Goal: Information Seeking & Learning: Learn about a topic

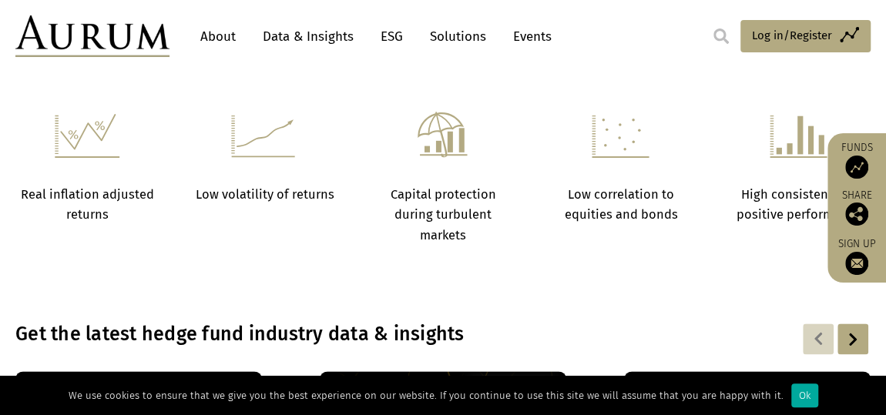
scroll to position [873, 0]
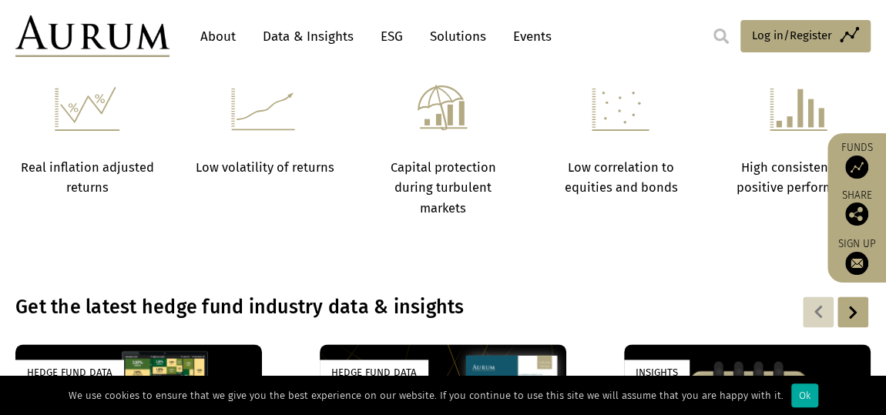
click at [321, 20] on nav "About Data & Insights ESG Solutions Events" at bounding box center [419, 36] width 500 height 42
click at [315, 31] on link "Data & Insights" at bounding box center [308, 36] width 106 height 29
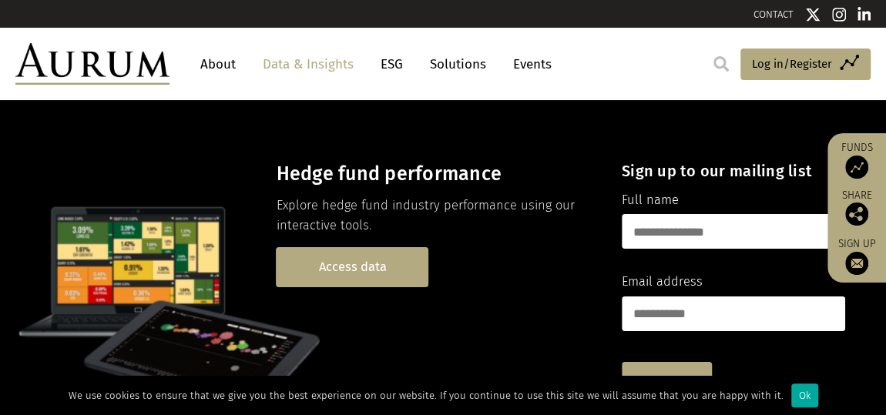
click at [366, 265] on link "Access data" at bounding box center [352, 266] width 153 height 39
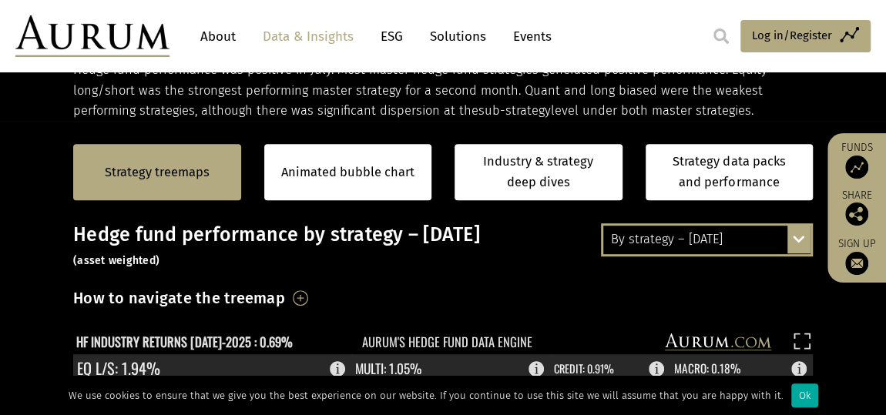
scroll to position [285, 0]
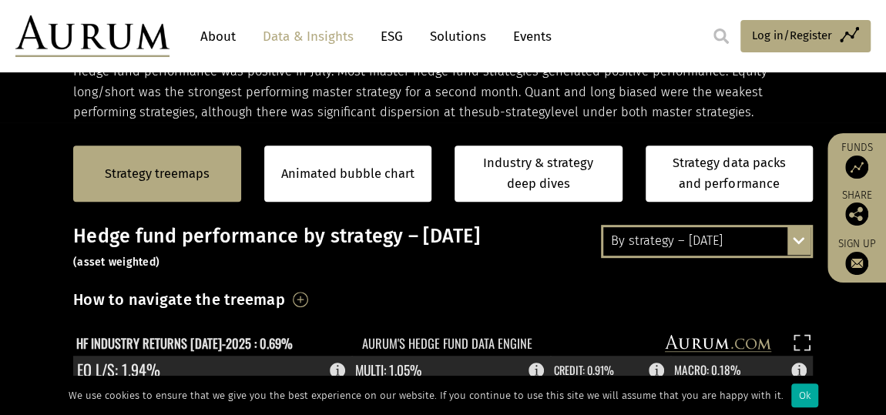
click at [787, 233] on div "By strategy – [DATE]" at bounding box center [706, 241] width 207 height 28
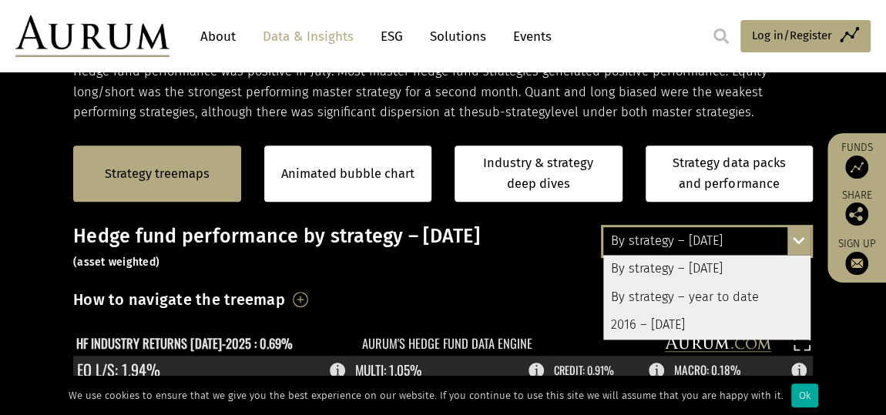
click at [736, 292] on div "By strategy – year to date" at bounding box center [706, 297] width 207 height 28
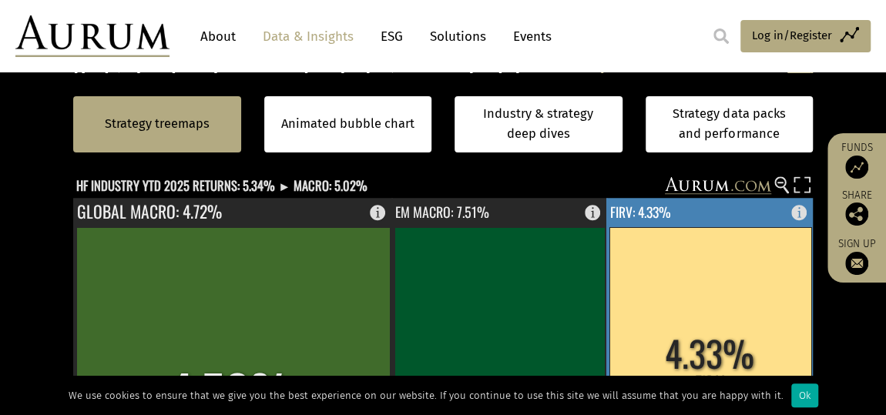
scroll to position [442, 0]
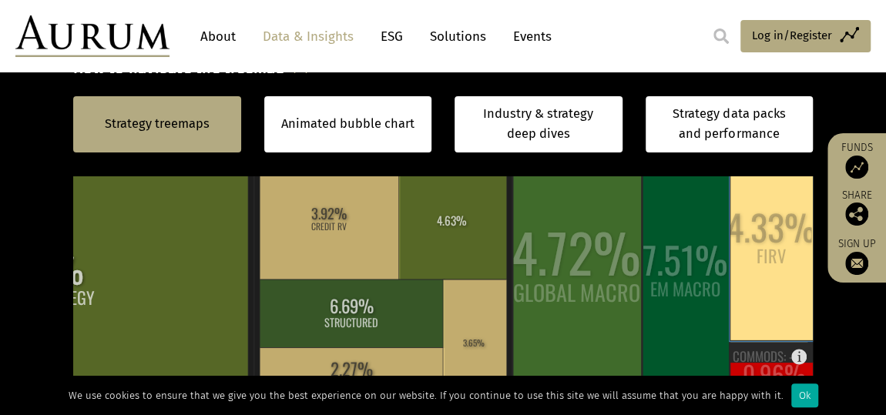
scroll to position [515, 0]
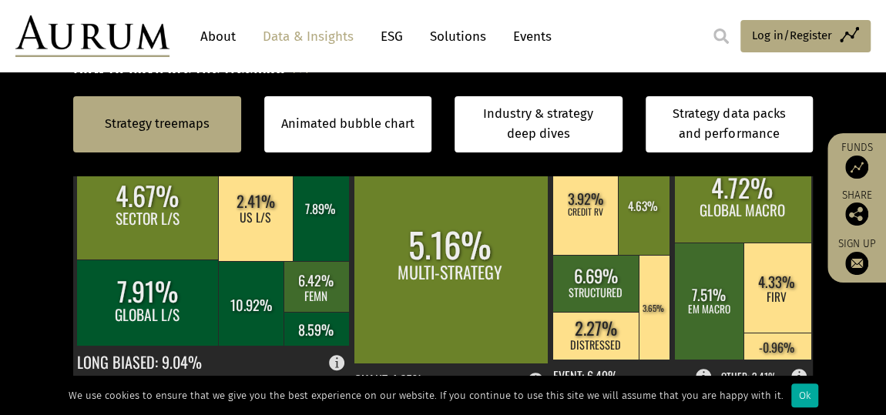
click at [864, 324] on section "Strategy treemaps Animated bubble chart Industry & strategy deep dives Strategy…" at bounding box center [443, 373] width 886 height 963
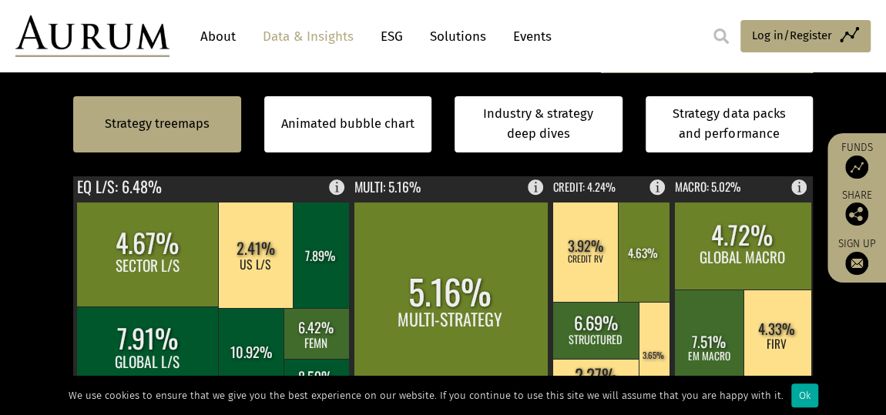
scroll to position [469, 0]
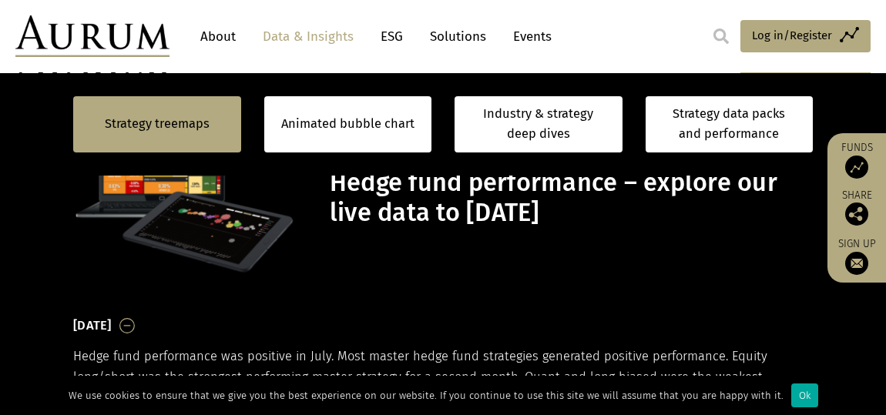
scroll to position [469, 0]
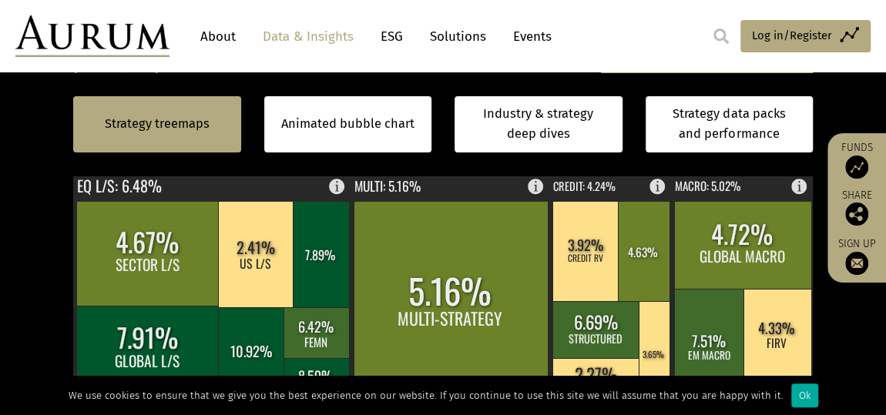
scroll to position [469, 0]
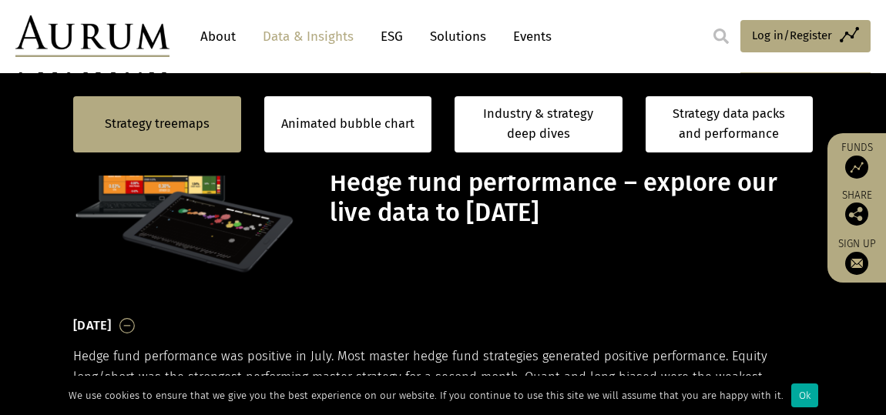
scroll to position [469, 0]
